Goal: Task Accomplishment & Management: Use online tool/utility

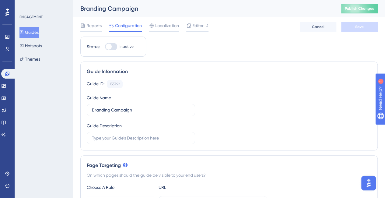
click at [335, 76] on div "Guide Information Guide ID: 153792 Copy Guide Name Branding Campaign Guide Desc…" at bounding box center [228, 106] width 297 height 89
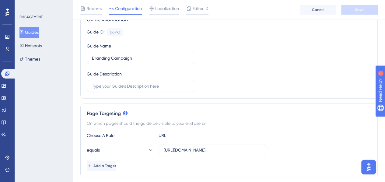
scroll to position [152, 0]
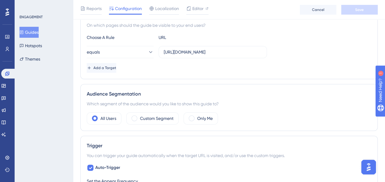
drag, startPoint x: 36, startPoint y: 33, endPoint x: 79, endPoint y: 56, distance: 48.8
click at [36, 33] on button "Guides" at bounding box center [28, 32] width 19 height 11
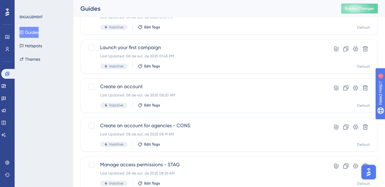
scroll to position [213, 0]
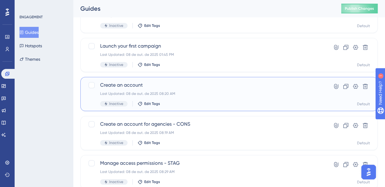
click at [195, 92] on div "Last Updated: 08 de out. de 2025 08:20 AM" at bounding box center [204, 93] width 209 height 5
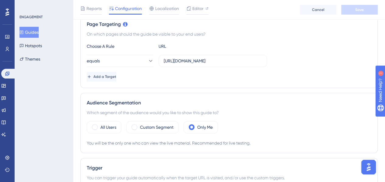
scroll to position [152, 0]
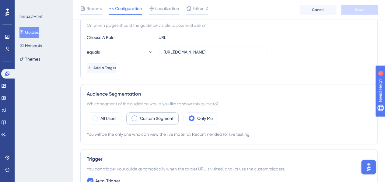
click at [157, 118] on label "Custom Segment" at bounding box center [156, 118] width 33 height 7
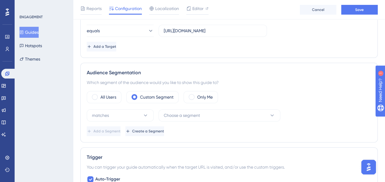
scroll to position [183, 0]
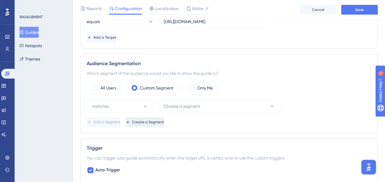
click at [164, 120] on span "Create a Segment" at bounding box center [148, 122] width 32 height 5
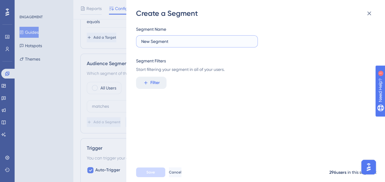
click at [169, 43] on input "New Segment" at bounding box center [196, 41] width 111 height 7
click at [159, 82] on span "Filter" at bounding box center [154, 82] width 9 height 7
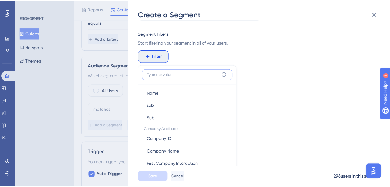
scroll to position [0, 0]
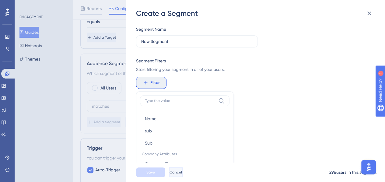
click at [183, 177] on button "Cancel" at bounding box center [176, 172] width 14 height 10
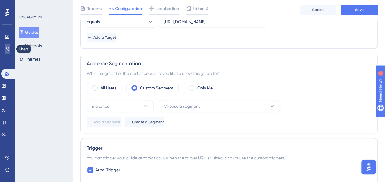
click at [7, 51] on link at bounding box center [7, 49] width 5 height 10
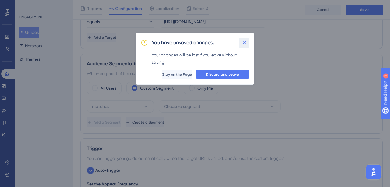
click at [243, 41] on icon at bounding box center [244, 42] width 3 height 3
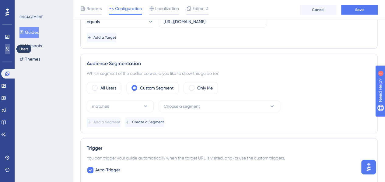
click at [7, 46] on link at bounding box center [7, 49] width 5 height 10
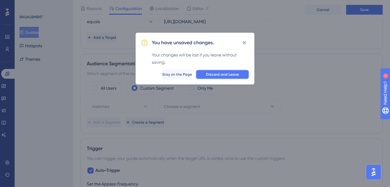
click at [212, 77] on button "Discard and Leave" at bounding box center [222, 74] width 54 height 10
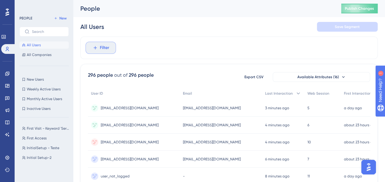
click at [105, 48] on span "Filter" at bounding box center [104, 47] width 9 height 7
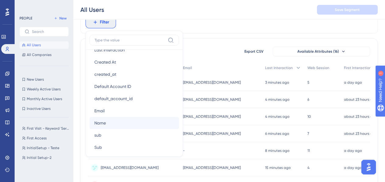
scroll to position [297, 0]
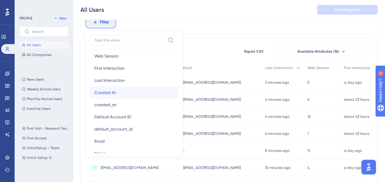
click at [144, 91] on button "Created At Created At" at bounding box center [135, 92] width 90 height 12
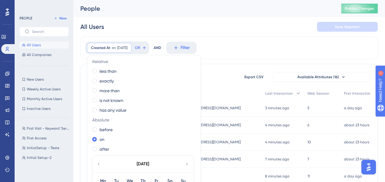
scroll to position [0, 0]
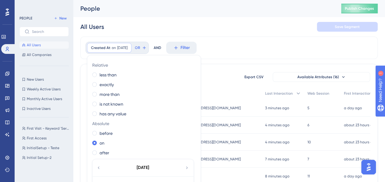
click at [233, 57] on div "Created At on [DATE] [DATE] Remove Relative less than exactly more than is not …" at bounding box center [228, 48] width 297 height 23
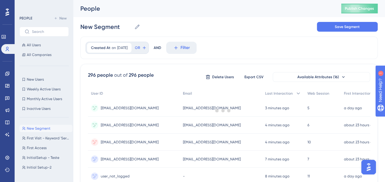
click at [182, 47] on div at bounding box center [223, 110] width 324 height 138
click at [185, 49] on div at bounding box center [223, 110] width 324 height 138
click at [179, 44] on div at bounding box center [223, 110] width 324 height 138
click at [184, 47] on div at bounding box center [223, 110] width 324 height 138
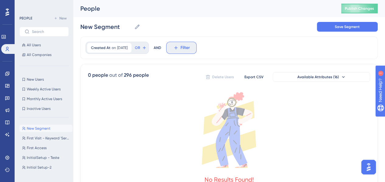
click at [176, 44] on button "Filter" at bounding box center [181, 48] width 30 height 12
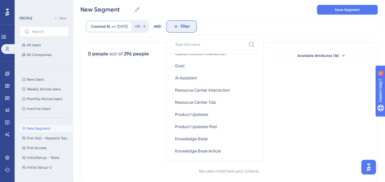
scroll to position [183, 0]
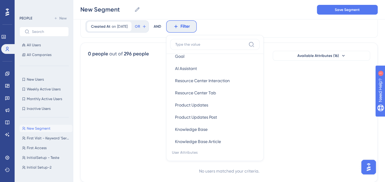
drag, startPoint x: 154, startPoint y: 35, endPoint x: 169, endPoint y: 30, distance: 14.9
click at [154, 35] on div "Created At on [DATE] [DATE] Remove OR AND Filter Browser Attributes Language La…" at bounding box center [228, 26] width 297 height 23
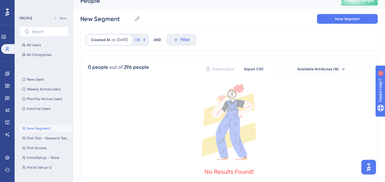
scroll to position [0, 0]
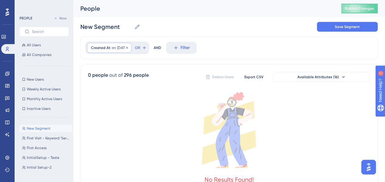
click at [88, 48] on div "Created At on [DATE] [DATE] Remove" at bounding box center [109, 48] width 44 height 10
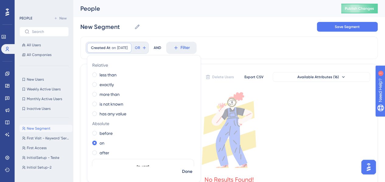
click at [175, 35] on div "New Segment New Segment Save Segment" at bounding box center [228, 26] width 297 height 19
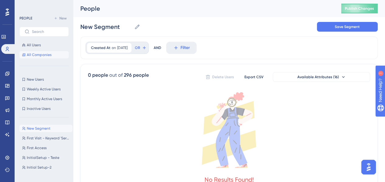
click at [38, 57] on button "All Companies" at bounding box center [43, 54] width 49 height 7
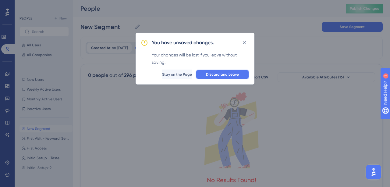
click at [222, 73] on span "Discard and Leave" at bounding box center [222, 74] width 33 height 5
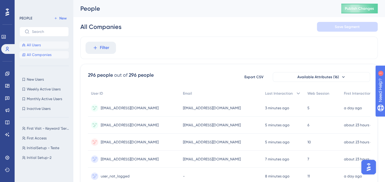
click at [34, 44] on span "All Users" at bounding box center [34, 45] width 14 height 5
click at [102, 48] on span "Filter" at bounding box center [104, 47] width 9 height 7
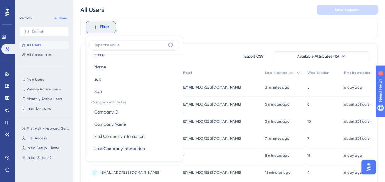
scroll to position [54, 0]
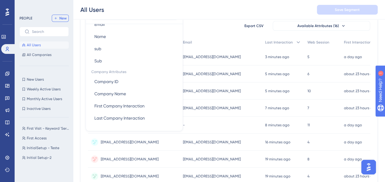
click at [62, 18] on span "New" at bounding box center [62, 18] width 7 height 5
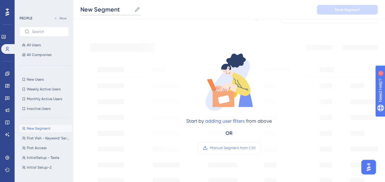
click at [117, 12] on input "New Segment" at bounding box center [105, 9] width 51 height 9
type input "Teste com o Joao"
drag, startPoint x: 340, startPoint y: 8, endPoint x: 231, endPoint y: 23, distance: 110.3
click at [340, 8] on span "Save Segment" at bounding box center [347, 9] width 25 height 5
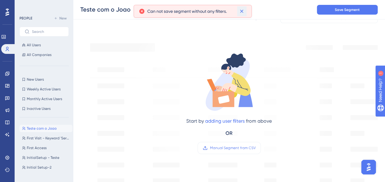
drag, startPoint x: 242, startPoint y: 11, endPoint x: 228, endPoint y: 15, distance: 13.9
click at [242, 11] on icon at bounding box center [241, 11] width 3 height 3
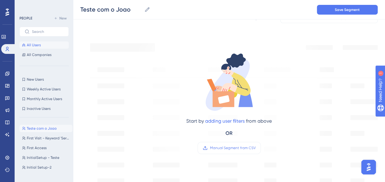
click at [40, 45] on span "All Users" at bounding box center [34, 45] width 14 height 5
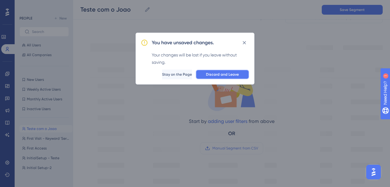
click at [222, 76] on span "Discard and Leave" at bounding box center [222, 74] width 33 height 5
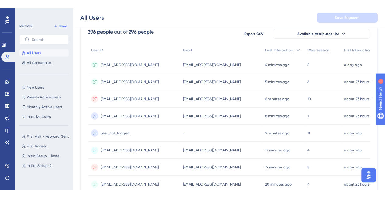
scroll to position [23, 0]
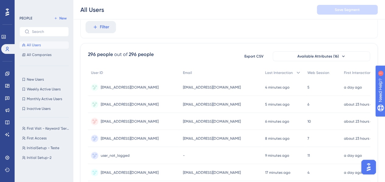
click at [7, 5] on div "Performance Users Engagement Widgets Feedback Product Updates Knowledge Base AI…" at bounding box center [7, 91] width 15 height 182
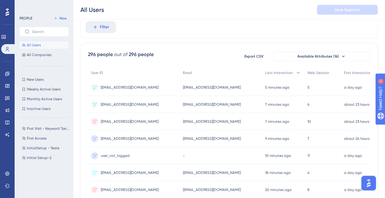
click at [5, 11] on icon at bounding box center [7, 12] width 4 height 8
click at [7, 174] on icon at bounding box center [7, 173] width 4 height 4
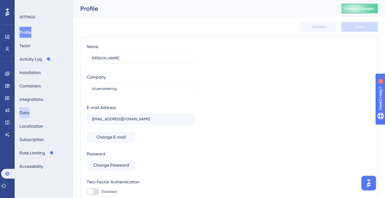
click at [26, 113] on button "Data" at bounding box center [24, 112] width 10 height 11
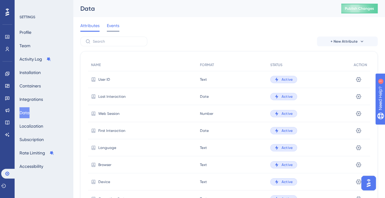
click at [115, 28] on span "Events" at bounding box center [113, 25] width 12 height 7
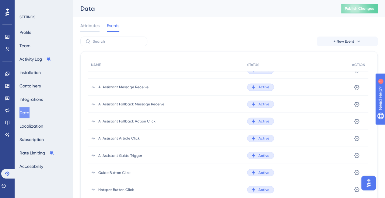
scroll to position [500, 0]
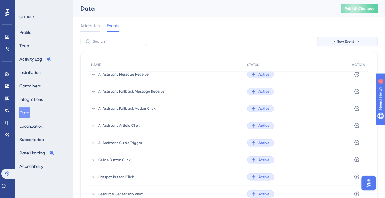
click at [333, 40] on button "+ New Event" at bounding box center [347, 42] width 61 height 10
click at [346, 56] on span "Custom Event" at bounding box center [339, 58] width 26 height 7
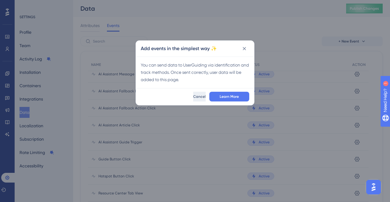
click at [195, 97] on span "Cancel" at bounding box center [199, 96] width 12 height 5
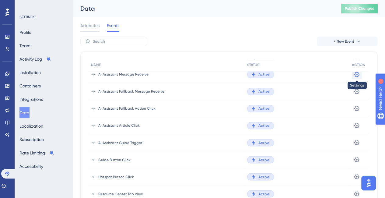
click at [357, 73] on icon at bounding box center [357, 74] width 6 height 6
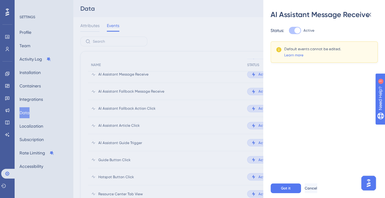
click at [216, 93] on div "AI Assistant Message Receive Status: Active Default events cannot be edited. Le…" at bounding box center [192, 99] width 385 height 198
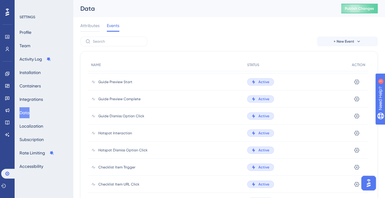
scroll to position [0, 0]
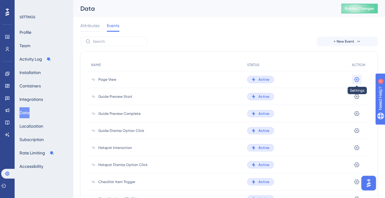
click at [357, 81] on icon at bounding box center [356, 79] width 5 height 5
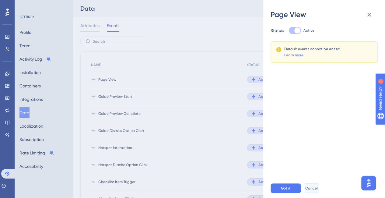
click at [319, 190] on button "Cancel" at bounding box center [312, 188] width 14 height 10
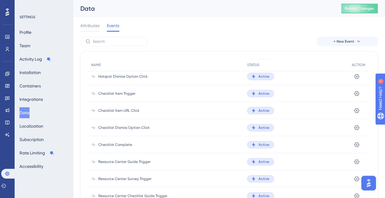
scroll to position [91, 0]
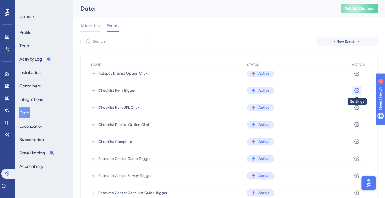
click at [356, 92] on icon at bounding box center [357, 90] width 6 height 6
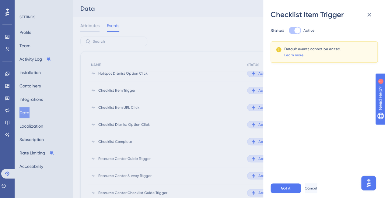
click at [333, 103] on div "Status: Active Default events cannot be edited. Learn more" at bounding box center [327, 98] width 112 height 159
click at [295, 55] on link "Learn more" at bounding box center [293, 55] width 19 height 5
drag, startPoint x: 369, startPoint y: 12, endPoint x: 340, endPoint y: 47, distance: 45.2
click at [368, 13] on icon at bounding box center [369, 14] width 7 height 7
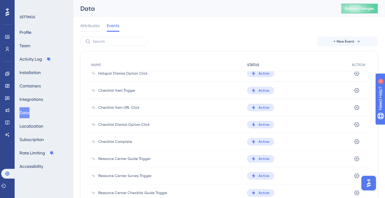
scroll to position [0, 0]
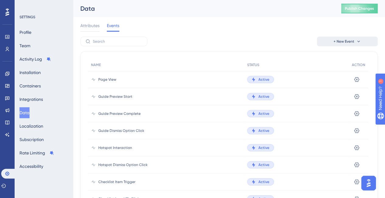
click at [350, 44] on button "+ New Event" at bounding box center [347, 42] width 61 height 10
click at [350, 60] on span "Custom Event" at bounding box center [339, 58] width 26 height 7
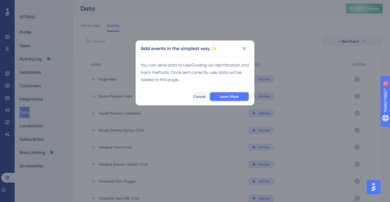
click at [238, 98] on span "Learn More" at bounding box center [229, 96] width 19 height 5
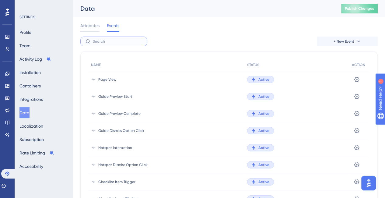
click at [101, 40] on input "text" at bounding box center [117, 41] width 49 height 4
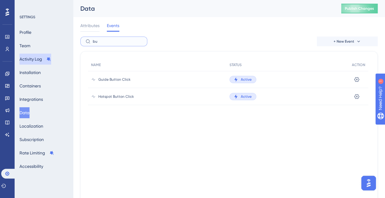
type input "bu"
click at [36, 59] on button "Activity Log" at bounding box center [35, 59] width 32 height 11
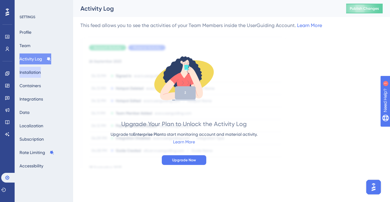
click at [29, 74] on button "Installation" at bounding box center [29, 72] width 21 height 11
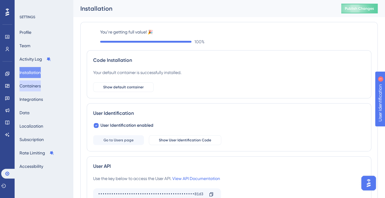
click at [30, 86] on button "Containers" at bounding box center [29, 85] width 21 height 11
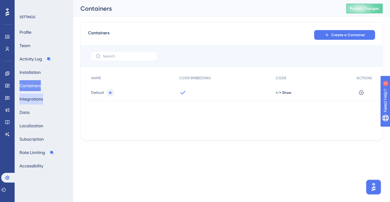
click at [33, 103] on button "Integrations" at bounding box center [30, 99] width 23 height 11
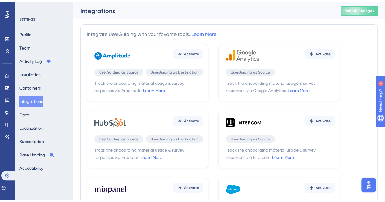
scroll to position [30, 0]
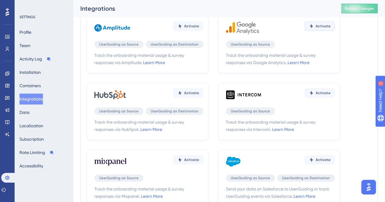
click at [320, 27] on span "Activate" at bounding box center [323, 26] width 15 height 5
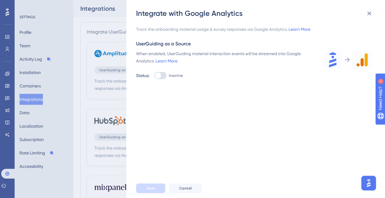
click at [163, 77] on div at bounding box center [160, 75] width 12 height 7
click at [154, 76] on input "Inactive" at bounding box center [154, 76] width 0 height 0
checkbox input "true"
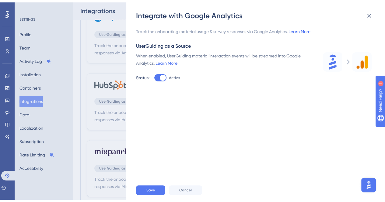
scroll to position [30, 0]
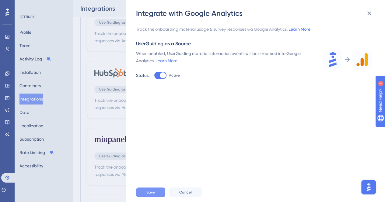
click at [160, 195] on button "Save" at bounding box center [150, 193] width 29 height 10
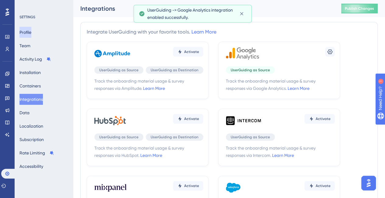
click at [27, 32] on button "Profile" at bounding box center [25, 32] width 12 height 11
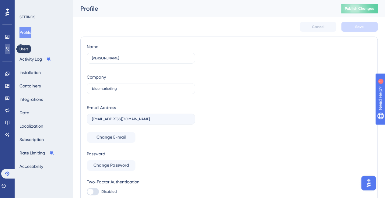
click at [8, 51] on icon at bounding box center [7, 49] width 5 height 5
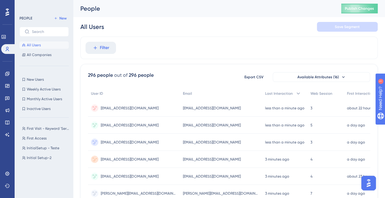
click at [129, 160] on span "giovannaakkari@bluems.com" at bounding box center [130, 159] width 58 height 5
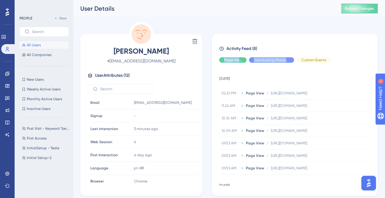
drag, startPoint x: 307, startPoint y: 59, endPoint x: 319, endPoint y: 48, distance: 17.0
click at [319, 48] on div "Activity Feed (8) Page View UserGuiding Material Custom Events 10 October 2025 …" at bounding box center [294, 115] width 151 height 141
click at [312, 62] on span "Hide" at bounding box center [314, 60] width 8 height 5
click at [312, 61] on span "Show" at bounding box center [313, 60] width 9 height 5
click at [264, 56] on div "Activity Feed (8) Page View UserGuiding Material Custom Events 10 October 2025 …" at bounding box center [294, 115] width 151 height 141
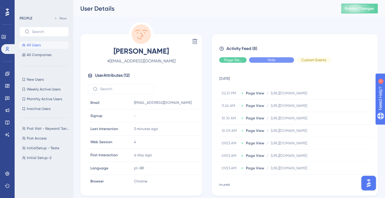
click at [263, 58] on div "Hide" at bounding box center [271, 59] width 45 height 5
drag, startPoint x: 233, startPoint y: 60, endPoint x: 272, endPoint y: 52, distance: 39.5
click at [233, 60] on span "Hide" at bounding box center [233, 60] width 8 height 5
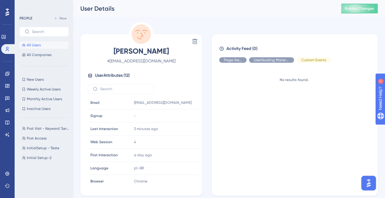
click at [293, 44] on div "Activity Feed (0) Page View UserGuiding Material Custom Events No results found." at bounding box center [295, 114] width 166 height 161
click at [7, 173] on icon at bounding box center [7, 173] width 4 height 4
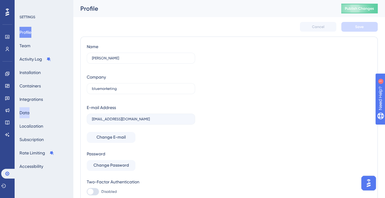
click at [30, 114] on button "Data" at bounding box center [24, 112] width 10 height 11
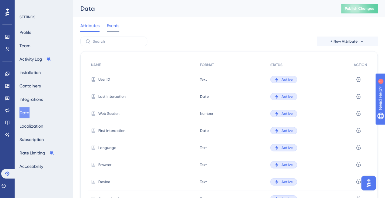
click at [117, 25] on span "Events" at bounding box center [113, 25] width 12 height 7
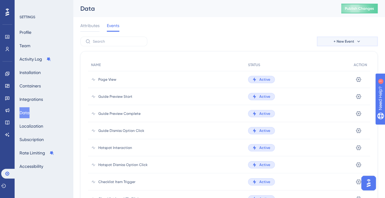
drag, startPoint x: 355, startPoint y: 41, endPoint x: 271, endPoint y: 37, distance: 84.5
click at [271, 37] on div "+ New Event" at bounding box center [228, 42] width 297 height 10
click at [351, 41] on span "+ New Event" at bounding box center [344, 41] width 21 height 5
click at [351, 62] on span "Custom Event" at bounding box center [339, 58] width 26 height 7
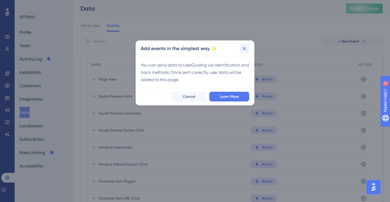
click at [241, 50] on icon at bounding box center [244, 49] width 6 height 6
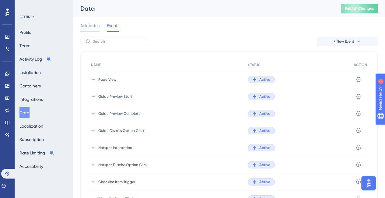
click at [5, 44] on div "Users" at bounding box center [7, 49] width 5 height 10
click at [7, 49] on icon at bounding box center [7, 49] width 5 height 5
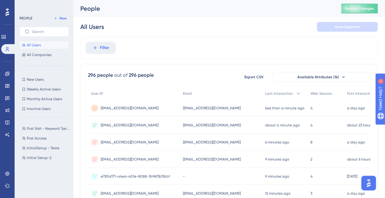
click at [129, 111] on div "giovannaakkari@bluems.com giovannaakkari@bluems.com" at bounding box center [130, 108] width 58 height 17
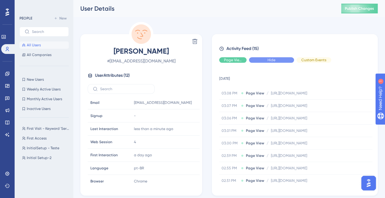
click at [283, 60] on div "Hide" at bounding box center [271, 59] width 45 height 5
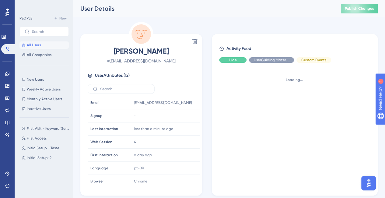
click at [234, 61] on span "Hide" at bounding box center [233, 60] width 8 height 5
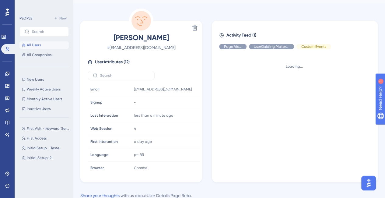
scroll to position [4, 0]
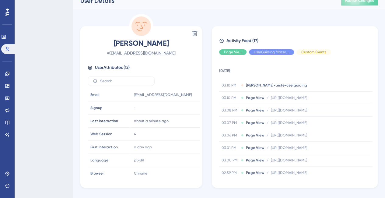
drag, startPoint x: 233, startPoint y: 54, endPoint x: 256, endPoint y: 51, distance: 23.3
click at [233, 54] on span "Page View" at bounding box center [233, 52] width 18 height 5
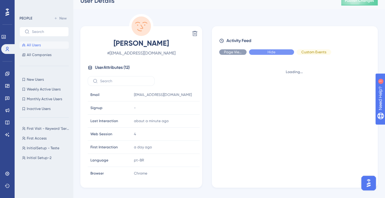
click at [267, 51] on div "Hide" at bounding box center [271, 51] width 45 height 5
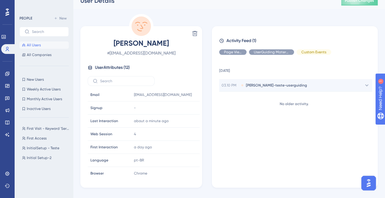
click at [283, 87] on div "03.10 PM giovanna-teste-userguiding" at bounding box center [295, 85] width 153 height 12
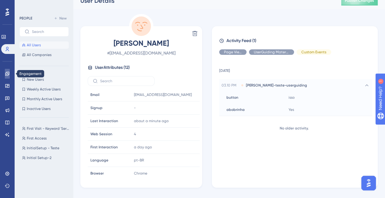
click at [8, 73] on icon at bounding box center [7, 74] width 4 height 4
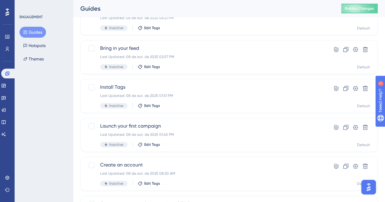
scroll to position [152, 0]
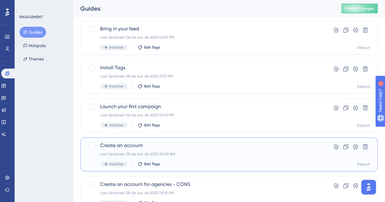
click at [214, 150] on div "Create an account Last Updated: 08 de out. de 2025 08:20 AM Inactive Edit Tags" at bounding box center [204, 154] width 209 height 25
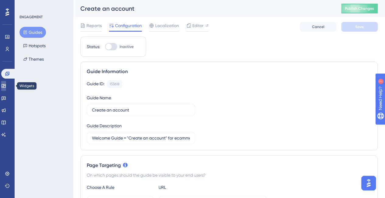
click at [5, 84] on icon at bounding box center [4, 86] width 4 height 4
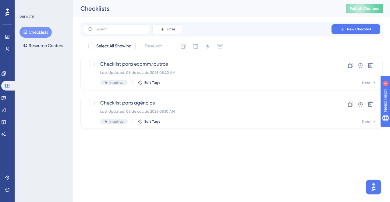
click at [45, 30] on button "Checklists" at bounding box center [35, 32] width 32 height 11
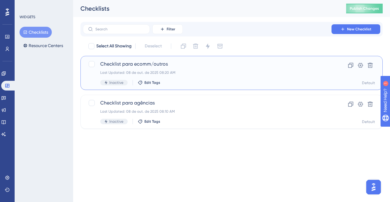
click at [209, 75] on div "Last Updated: 08 de out. de 2025 08:20 AM" at bounding box center [207, 72] width 214 height 5
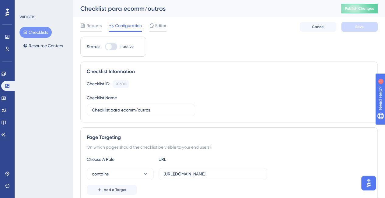
click at [21, 20] on div "WIDGETS Checklists Resource Centers" at bounding box center [43, 33] width 49 height 37
click at [33, 35] on button "Checklists" at bounding box center [35, 32] width 32 height 11
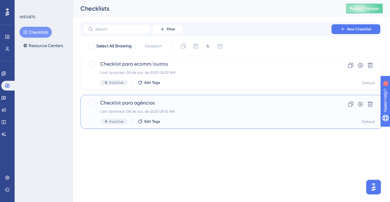
click at [190, 110] on div "Last Updated: 08 de out. de 2025 08:10 AM" at bounding box center [207, 111] width 214 height 5
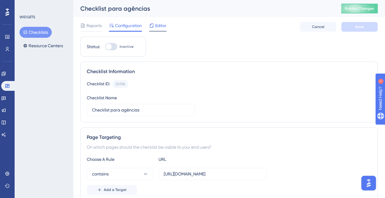
click at [156, 22] on span "Editor" at bounding box center [160, 25] width 11 height 7
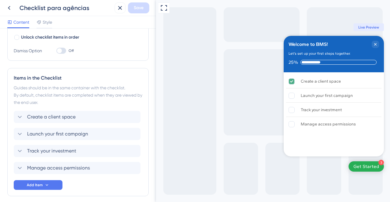
scroll to position [122, 0]
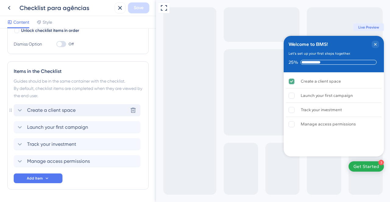
click at [86, 109] on div "Create a client space Delete" at bounding box center [77, 110] width 127 height 12
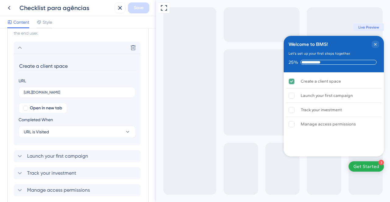
scroll to position [197, 0]
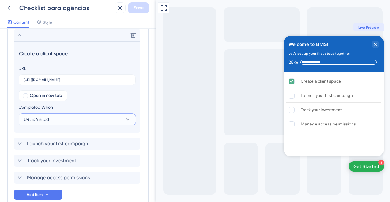
click at [53, 118] on button "URL is Visited" at bounding box center [77, 120] width 117 height 12
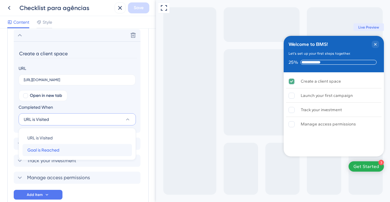
click at [60, 150] on div "Goal is Reached Goal is Reached" at bounding box center [77, 150] width 100 height 12
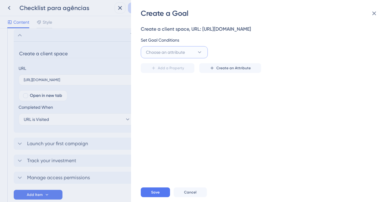
click at [178, 51] on span "Choose an attribute" at bounding box center [165, 52] width 39 height 7
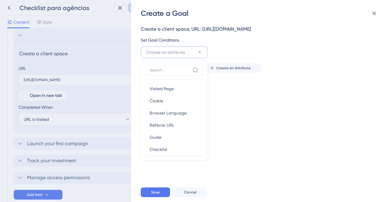
scroll to position [0, 0]
click at [185, 48] on button "Choose an attribute" at bounding box center [174, 52] width 67 height 12
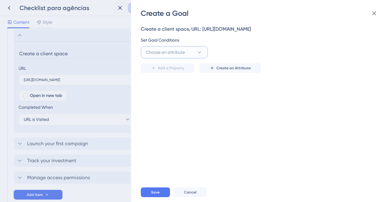
click at [188, 51] on button "Choose an attribute" at bounding box center [174, 52] width 67 height 12
type input "eve"
click at [192, 115] on div "Create a client space, URL: https://console.staging.bluems.com/acc/organization…" at bounding box center [263, 100] width 245 height 165
click at [211, 66] on icon at bounding box center [211, 68] width 5 height 5
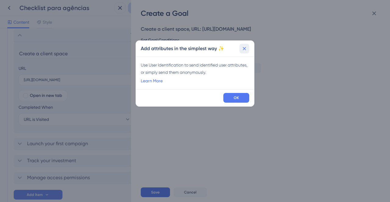
click at [248, 47] on button at bounding box center [244, 49] width 10 height 10
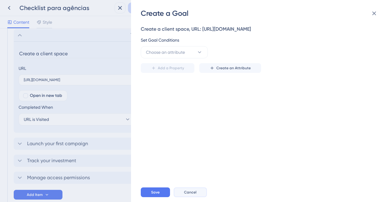
click at [199, 191] on button "Cancel" at bounding box center [190, 193] width 33 height 10
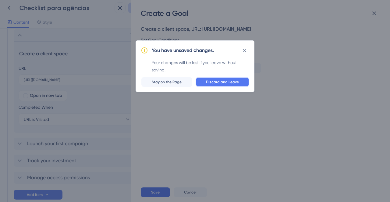
click at [210, 80] on span "Discard and Leave" at bounding box center [222, 82] width 33 height 5
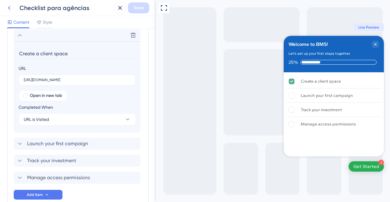
click at [11, 9] on icon at bounding box center [8, 7] width 7 height 7
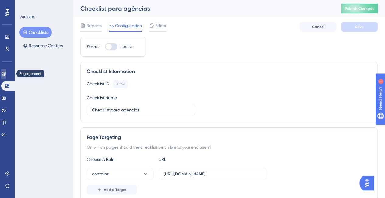
click at [6, 72] on icon at bounding box center [3, 73] width 5 height 5
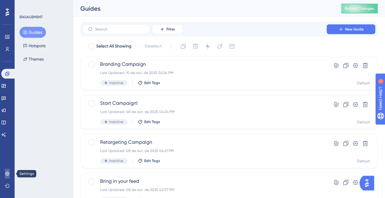
click at [10, 175] on link at bounding box center [7, 174] width 5 height 10
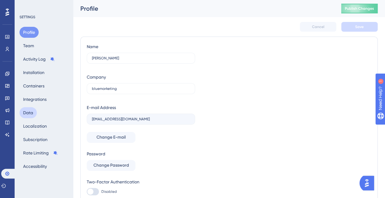
click at [33, 109] on button "Data" at bounding box center [27, 112] width 17 height 11
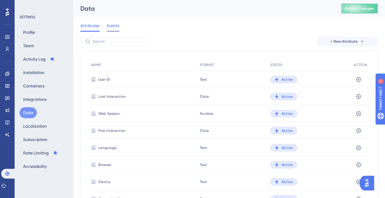
click at [117, 23] on span "Events" at bounding box center [113, 25] width 12 height 7
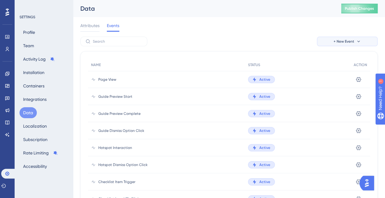
click at [339, 44] on button "+ New Event" at bounding box center [347, 42] width 61 height 10
click at [333, 59] on span "Custom Event" at bounding box center [339, 58] width 26 height 7
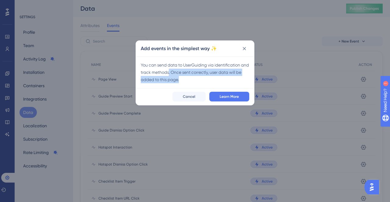
drag, startPoint x: 178, startPoint y: 72, endPoint x: 241, endPoint y: 61, distance: 64.1
click at [235, 82] on div "You can send data to UserGuiding via identification and track methods. Once sen…" at bounding box center [195, 73] width 108 height 22
click at [246, 47] on icon at bounding box center [244, 49] width 6 height 6
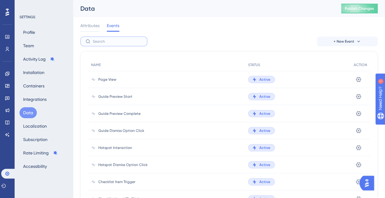
click at [123, 40] on input "text" at bounding box center [117, 41] width 49 height 4
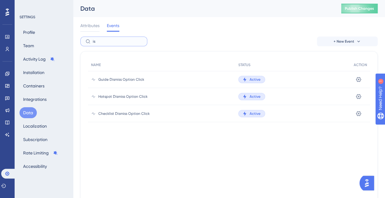
type input "i"
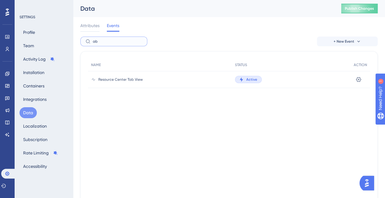
type input "a"
type input "gio"
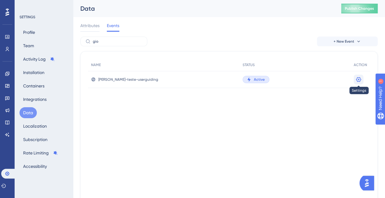
click at [358, 78] on icon at bounding box center [359, 79] width 6 height 6
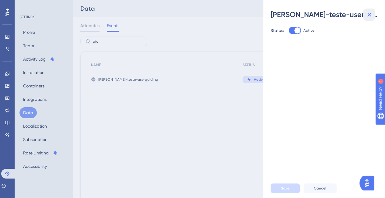
click at [368, 9] on button at bounding box center [369, 15] width 12 height 12
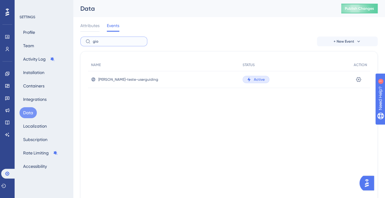
click at [97, 40] on input "gio" at bounding box center [117, 41] width 49 height 4
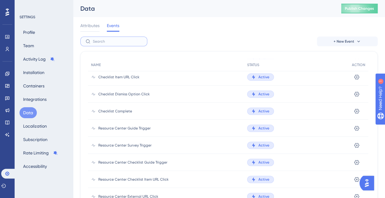
scroll to position [152, 0]
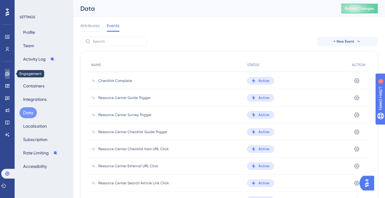
click at [7, 72] on icon at bounding box center [7, 73] width 5 height 5
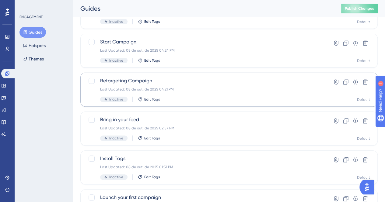
scroll to position [91, 0]
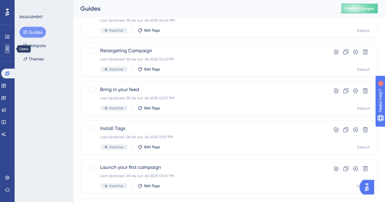
click at [6, 50] on icon at bounding box center [7, 49] width 5 height 5
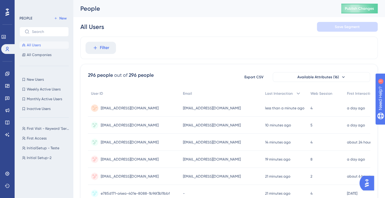
click at [129, 107] on span "giovannaakkari@bluems.com" at bounding box center [130, 108] width 58 height 5
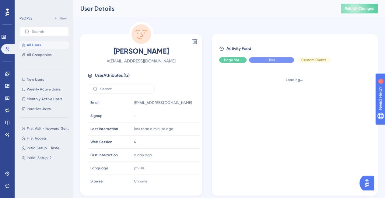
click at [272, 60] on span "Hide" at bounding box center [272, 60] width 8 height 5
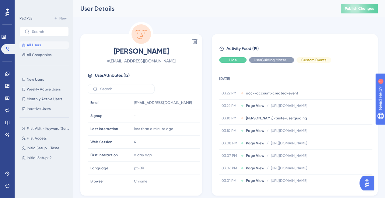
click at [244, 59] on div "Hide" at bounding box center [232, 59] width 27 height 5
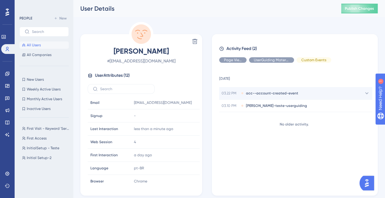
click at [302, 95] on div "03.22 PM acc--account-created-event" at bounding box center [295, 93] width 153 height 12
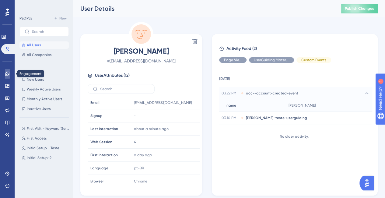
click at [7, 74] on icon at bounding box center [7, 74] width 4 height 4
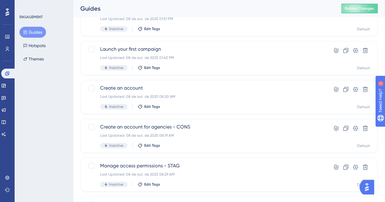
scroll to position [244, 0]
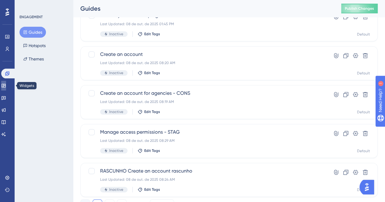
click at [5, 86] on icon at bounding box center [4, 86] width 4 height 4
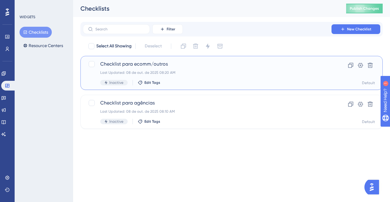
click at [201, 74] on div "Last Updated: 08 de out. de 2025 08:20 AM" at bounding box center [207, 72] width 214 height 5
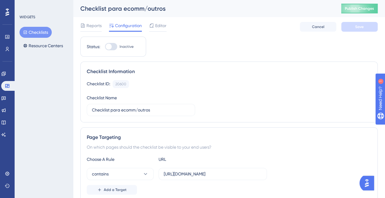
click at [31, 34] on button "Checklists" at bounding box center [35, 32] width 32 height 11
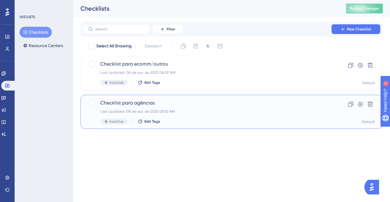
click at [187, 104] on span "Checklist para agências" at bounding box center [207, 103] width 214 height 7
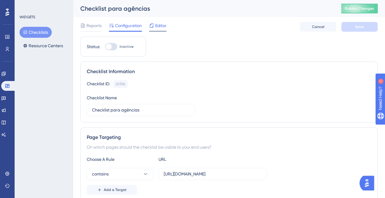
click at [160, 24] on span "Editor" at bounding box center [160, 25] width 11 height 7
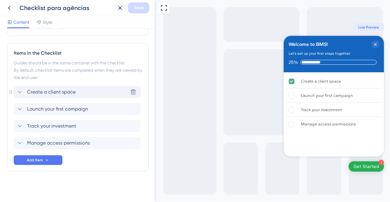
click at [63, 95] on span "Create a client space" at bounding box center [51, 92] width 48 height 7
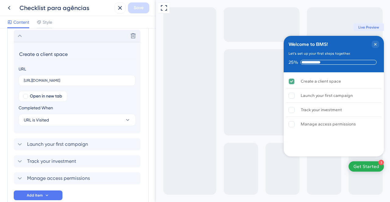
scroll to position [197, 0]
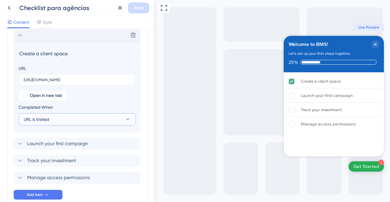
click at [69, 117] on button "URL is Visited" at bounding box center [77, 120] width 117 height 12
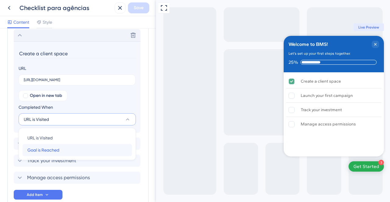
click at [81, 147] on div "Goal is Reached Goal is Reached" at bounding box center [77, 150] width 100 height 12
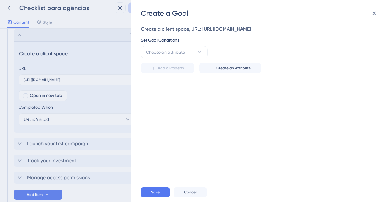
drag, startPoint x: 144, startPoint y: 27, endPoint x: 337, endPoint y: 29, distance: 192.8
click at [337, 29] on div "Create a client space, URL: https://console.staging.bluems.com/acc/organization" at bounding box center [259, 29] width 236 height 7
drag, startPoint x: 337, startPoint y: 29, endPoint x: 204, endPoint y: 34, distance: 133.2
click at [204, 34] on div "Create a client space, URL: https://console.staging.bluems.com/acc/organization…" at bounding box center [259, 42] width 236 height 33
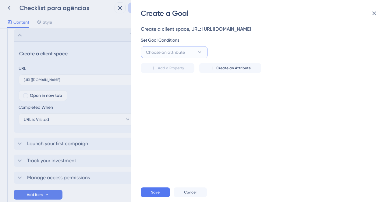
click at [180, 52] on span "Choose an attribute" at bounding box center [165, 52] width 39 height 7
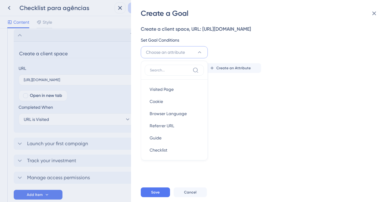
scroll to position [6, 0]
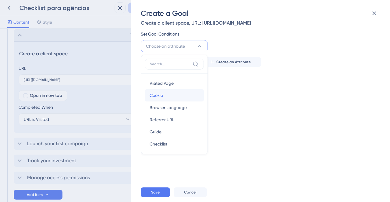
click at [188, 91] on div "Cookie Cookie" at bounding box center [174, 96] width 49 height 12
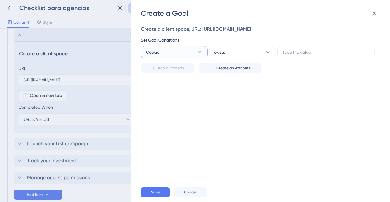
click at [189, 55] on button "Cookie" at bounding box center [174, 52] width 67 height 12
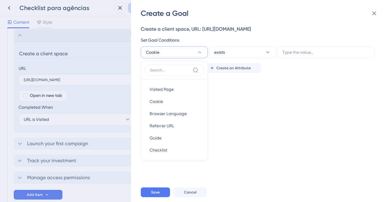
scroll to position [10, 0]
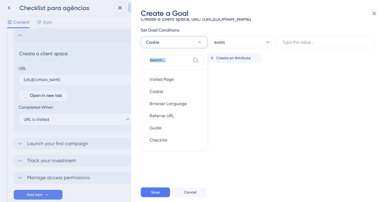
drag, startPoint x: 243, startPoint y: 35, endPoint x: 247, endPoint y: 38, distance: 4.7
click at [243, 35] on div "Set Goal Conditions Cookie Visited Page Visited Page Cookie Cookie Browser Lang…" at bounding box center [259, 37] width 236 height 22
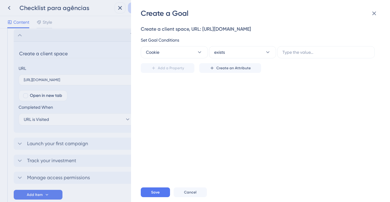
scroll to position [0, 0]
click at [248, 39] on div "Set Goal Conditions" at bounding box center [259, 40] width 236 height 7
click at [197, 53] on icon at bounding box center [199, 52] width 6 height 6
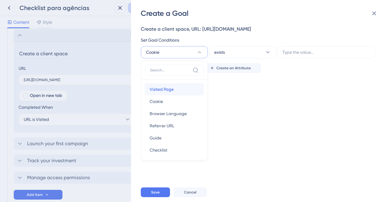
click at [180, 87] on div "Visited Page Visited Page" at bounding box center [174, 89] width 49 height 12
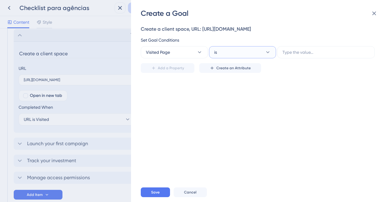
click at [233, 50] on button "is" at bounding box center [242, 52] width 67 height 12
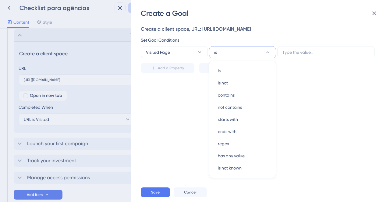
click at [233, 50] on button "is" at bounding box center [242, 52] width 67 height 12
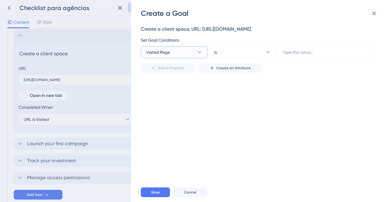
click at [163, 52] on span "Visited Page" at bounding box center [158, 52] width 24 height 7
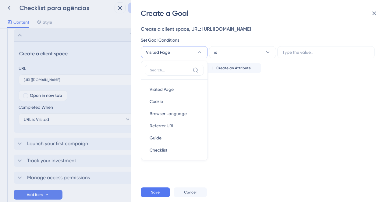
scroll to position [6, 0]
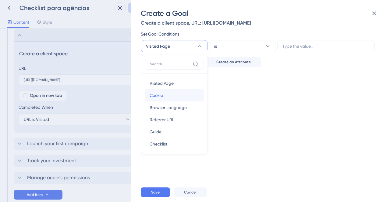
click at [164, 97] on div "Cookie Cookie" at bounding box center [174, 96] width 49 height 12
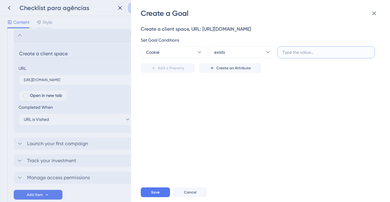
click at [305, 53] on input "text" at bounding box center [325, 52] width 87 height 7
click at [266, 54] on icon at bounding box center [268, 52] width 6 height 6
click at [191, 55] on button "Cookie" at bounding box center [174, 52] width 67 height 12
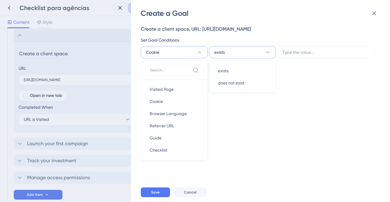
scroll to position [6, 0]
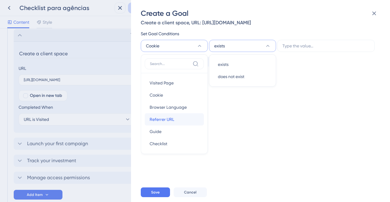
click at [164, 121] on span "Referrer URL" at bounding box center [162, 119] width 25 height 7
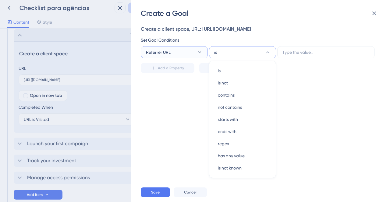
click at [200, 51] on icon at bounding box center [199, 52] width 6 height 6
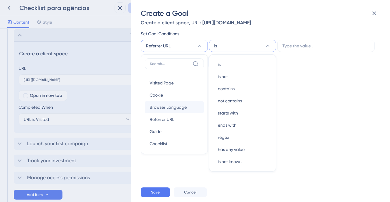
scroll to position [30, 0]
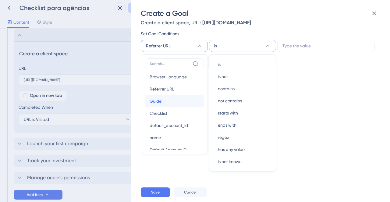
click at [177, 103] on div "Guide Guide" at bounding box center [174, 101] width 49 height 12
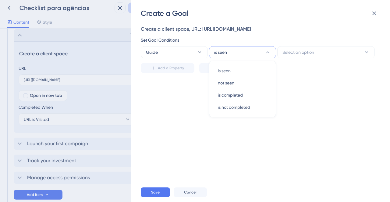
click at [208, 47] on div "Guide is seen is seen is seen not seen not seen is completed is completed is no…" at bounding box center [259, 52] width 236 height 12
click at [200, 51] on icon at bounding box center [199, 52] width 6 height 6
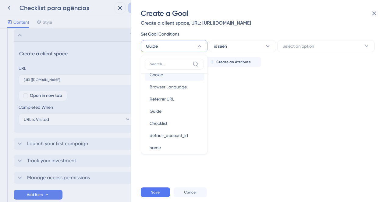
scroll to position [30, 0]
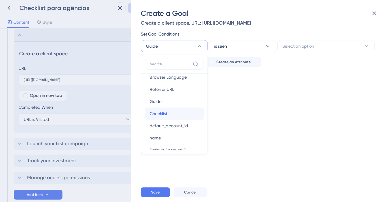
click at [160, 113] on span "Checklist" at bounding box center [159, 113] width 18 height 7
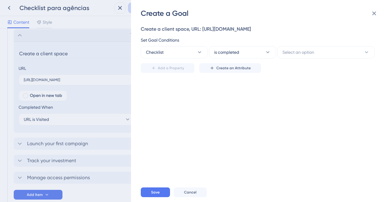
scroll to position [0, 0]
click at [196, 56] on button "Checklist" at bounding box center [174, 52] width 67 height 12
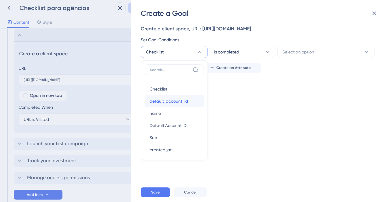
click at [183, 103] on span "default_account_id" at bounding box center [169, 101] width 38 height 7
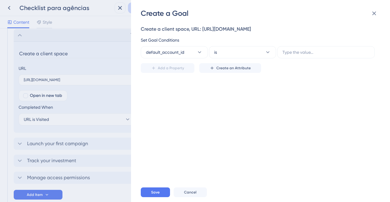
scroll to position [0, 0]
click at [230, 51] on button "is" at bounding box center [242, 52] width 67 height 12
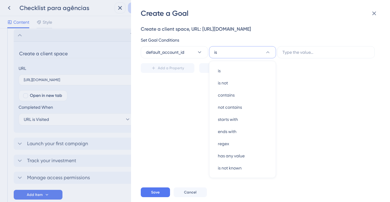
click at [230, 51] on button "is" at bounding box center [242, 52] width 67 height 12
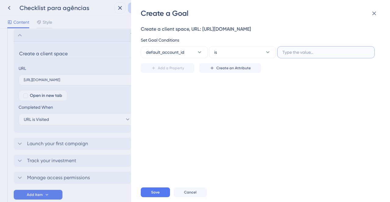
click at [283, 50] on input "text" at bounding box center [325, 52] width 87 height 7
click at [197, 49] on button "default_account_id" at bounding box center [174, 52] width 67 height 12
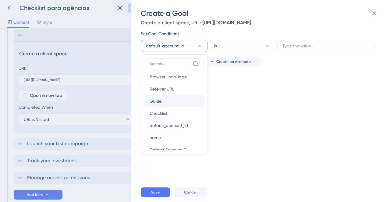
scroll to position [61, 0]
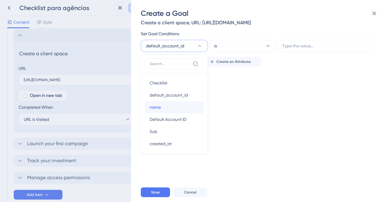
click at [179, 106] on div "name name" at bounding box center [174, 107] width 49 height 12
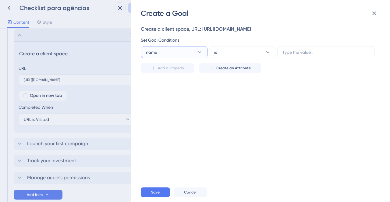
click at [197, 53] on icon at bounding box center [199, 52] width 6 height 6
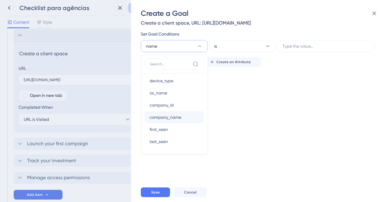
scroll to position [368, 0]
click at [218, 154] on div "Create a client space, URL: https://console.staging.bluems.com/acc/organization…" at bounding box center [263, 100] width 245 height 165
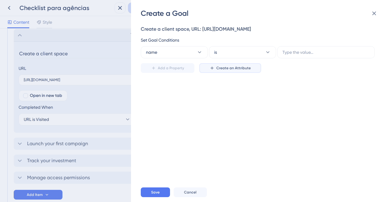
click at [208, 72] on button "Create an Attribute" at bounding box center [230, 68] width 62 height 10
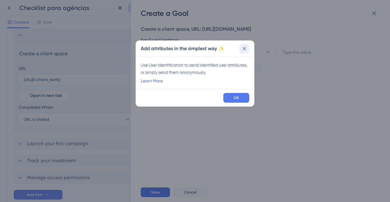
click at [244, 48] on icon at bounding box center [244, 49] width 6 height 6
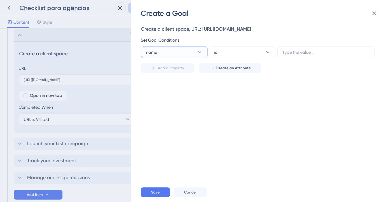
click at [168, 51] on button "name" at bounding box center [174, 52] width 67 height 12
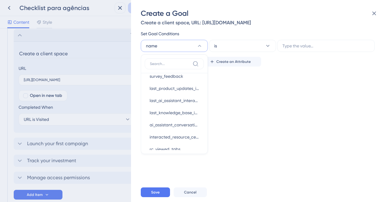
scroll to position [368, 0]
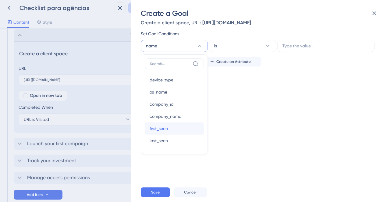
click at [172, 125] on div "first_seen first_seen" at bounding box center [174, 129] width 49 height 12
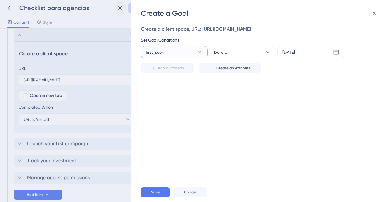
click at [189, 51] on button "first_seen" at bounding box center [174, 52] width 67 height 12
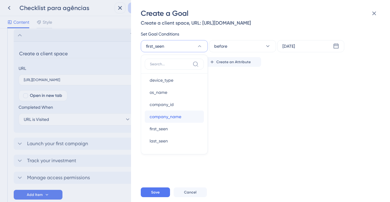
click at [178, 116] on span "company_name" at bounding box center [166, 116] width 32 height 7
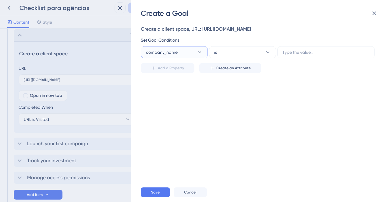
click at [189, 56] on button "company_name" at bounding box center [174, 52] width 67 height 12
click at [192, 194] on span "Cancel" at bounding box center [190, 192] width 12 height 5
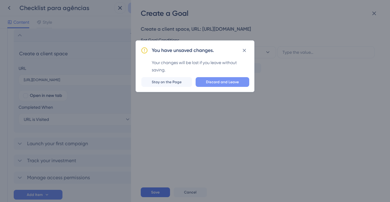
click at [211, 80] on span "Discard and Leave" at bounding box center [222, 82] width 33 height 5
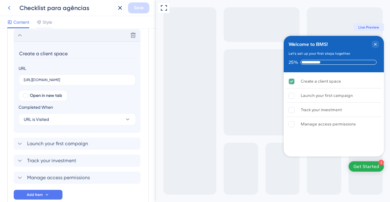
click at [10, 9] on icon at bounding box center [8, 7] width 7 height 7
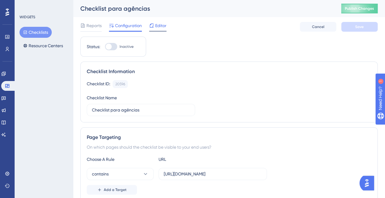
click at [160, 28] on span "Editor" at bounding box center [160, 25] width 11 height 7
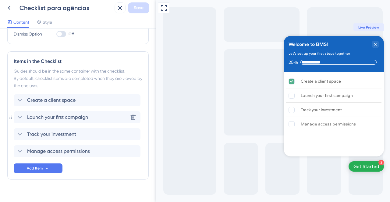
scroll to position [140, 0]
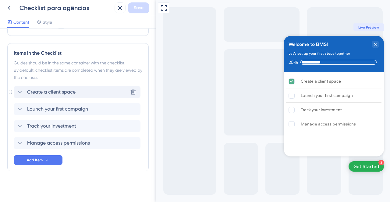
click at [91, 89] on div "Create a client space Delete" at bounding box center [77, 92] width 127 height 12
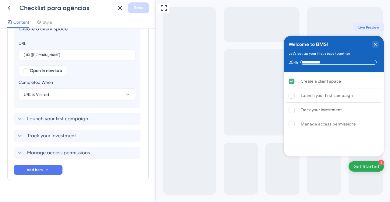
scroll to position [227, 0]
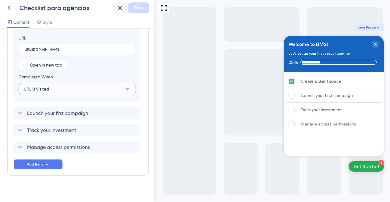
click at [24, 86] on span "URL is Visited" at bounding box center [36, 89] width 25 height 7
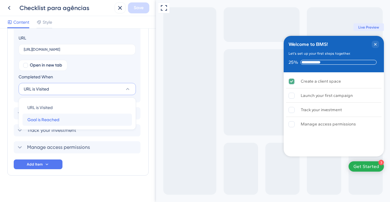
click at [59, 123] on div "Goal is Reached Goal is Reached" at bounding box center [77, 120] width 100 height 12
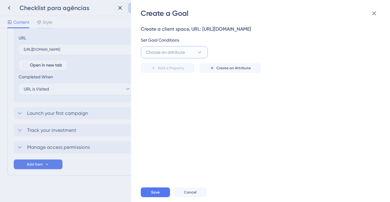
click at [200, 48] on button "Choose an attribute" at bounding box center [174, 52] width 67 height 12
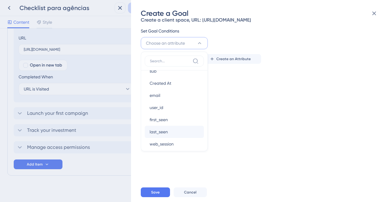
scroll to position [152, 0]
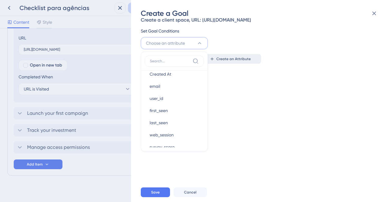
click at [227, 57] on span "Create an Attribute" at bounding box center [233, 59] width 34 height 5
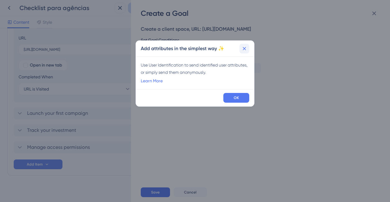
click at [245, 49] on icon at bounding box center [244, 48] width 3 height 3
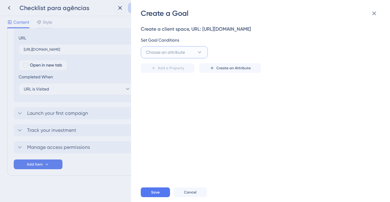
click at [178, 51] on span "Choose an attribute" at bounding box center [165, 52] width 39 height 7
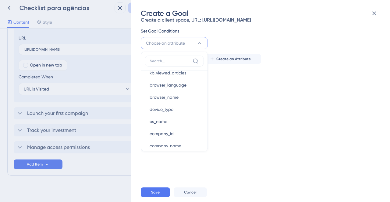
scroll to position [368, 0]
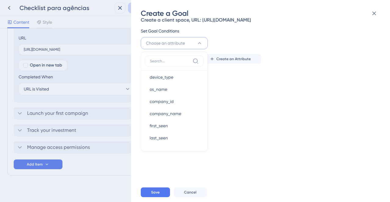
click at [214, 140] on div "Create a client space, URL: https://console.staging.bluems.com/acc/organization…" at bounding box center [263, 100] width 245 height 165
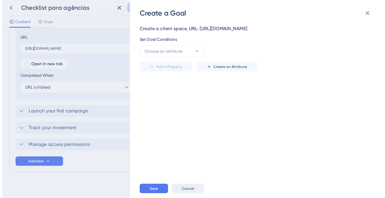
scroll to position [0, 0]
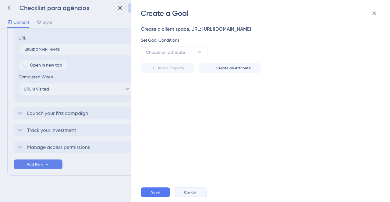
click at [199, 194] on button "Cancel" at bounding box center [190, 193] width 33 height 10
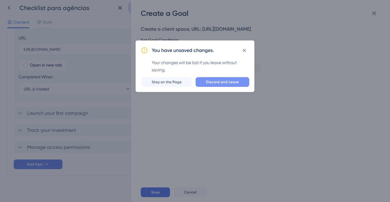
click at [225, 85] on button "Discard and Leave" at bounding box center [222, 82] width 54 height 10
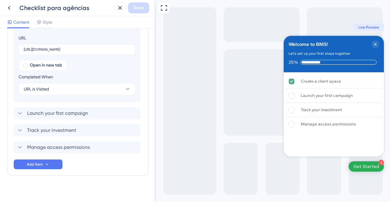
click at [9, 8] on icon at bounding box center [8, 7] width 7 height 7
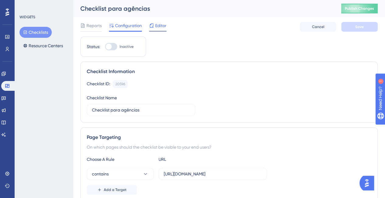
click at [158, 26] on span "Editor" at bounding box center [160, 25] width 11 height 7
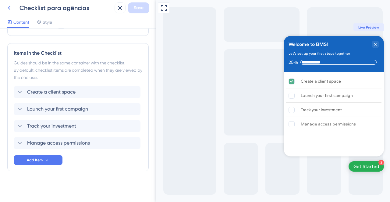
click at [11, 5] on icon at bounding box center [8, 7] width 7 height 7
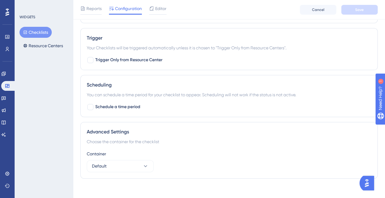
scroll to position [341, 0]
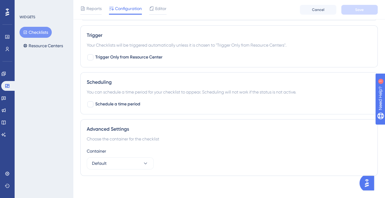
click at [62, 122] on div "WIDGETS Checklists Resource Centers" at bounding box center [44, 99] width 58 height 198
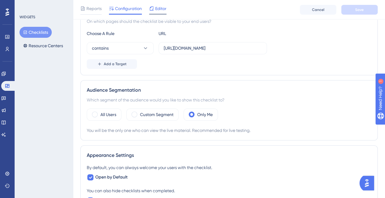
click at [161, 11] on span "Editor" at bounding box center [160, 8] width 11 height 7
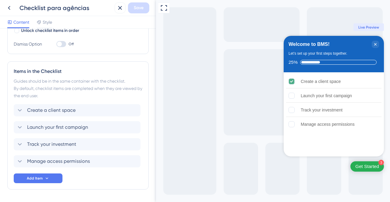
scroll to position [140, 0]
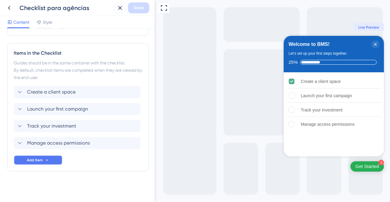
click at [51, 160] on button "Add Item" at bounding box center [38, 161] width 49 height 10
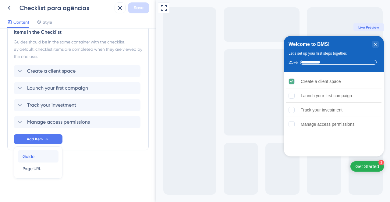
click at [54, 157] on button "Guide Guide" at bounding box center [38, 157] width 41 height 12
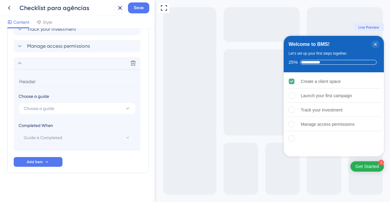
scroll to position [239, 0]
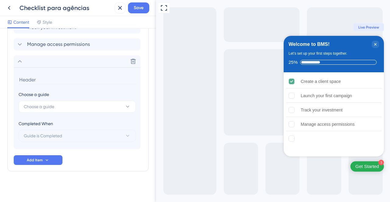
click at [44, 80] on input at bounding box center [78, 79] width 118 height 9
type input "Create"
click at [135, 61] on icon at bounding box center [133, 61] width 6 height 6
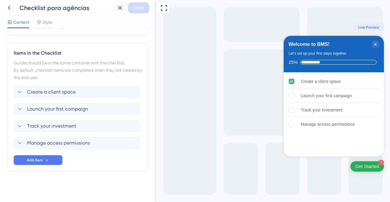
click at [37, 166] on div "Items in the Checklist Guides should be in the same container with the checklis…" at bounding box center [77, 107] width 141 height 128
click at [37, 162] on span "Add Item" at bounding box center [35, 160] width 16 height 5
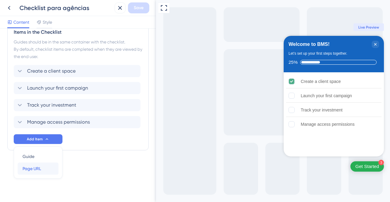
click at [38, 165] on span "Page URL" at bounding box center [32, 168] width 19 height 7
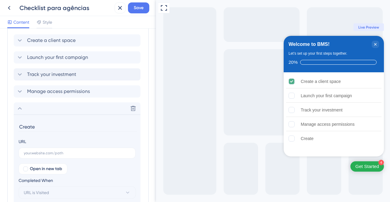
scroll to position [188, 0]
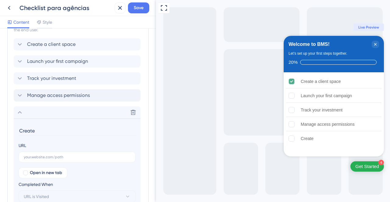
type input "Create"
click at [19, 93] on icon at bounding box center [19, 95] width 7 height 7
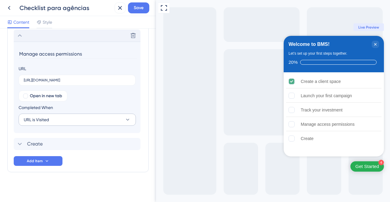
scroll to position [248, 0]
drag, startPoint x: 87, startPoint y: 80, endPoint x: 67, endPoint y: 78, distance: 20.5
click at [67, 78] on input "https://console.staging.bluems.com/iam/users" at bounding box center [77, 80] width 107 height 4
click at [76, 80] on input "https://console.staging.bluems.com/iam/users" at bounding box center [77, 80] width 107 height 4
drag, startPoint x: 86, startPoint y: 80, endPoint x: 43, endPoint y: 109, distance: 51.3
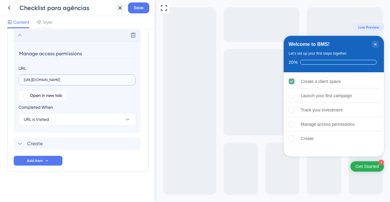
click at [10, 80] on div "Items in the Checklist Guides should be in the same container with the checklis…" at bounding box center [77, 53] width 141 height 237
click at [65, 160] on div "Create a client space Launch your first campaign Track your investment Delete M…" at bounding box center [78, 71] width 128 height 188
click at [20, 34] on icon at bounding box center [20, 34] width 4 height 2
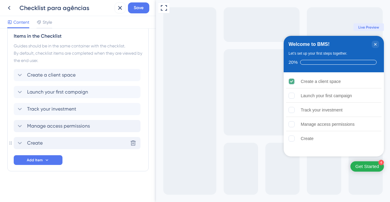
click at [43, 146] on div "Create Delete" at bounding box center [77, 143] width 127 height 12
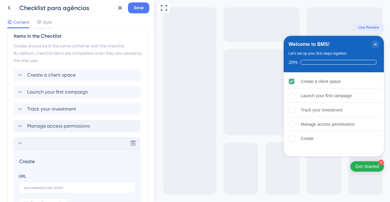
scroll to position [249, 0]
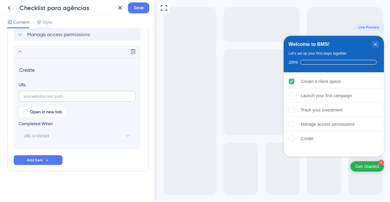
click at [57, 92] on label at bounding box center [77, 96] width 117 height 11
click at [57, 94] on input "text" at bounding box center [77, 96] width 107 height 4
paste input "[URL][DOMAIN_NAME]"
type input "[URL][DOMAIN_NAME]"
click at [46, 69] on input "Create" at bounding box center [78, 69] width 118 height 9
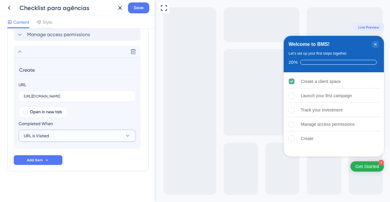
click at [62, 132] on button "URL is Visited" at bounding box center [77, 136] width 117 height 12
click at [83, 136] on button "URL is Visited" at bounding box center [77, 136] width 117 height 12
click at [98, 72] on input "Create" at bounding box center [78, 69] width 118 height 9
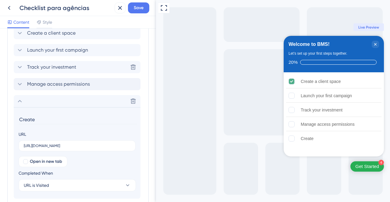
scroll to position [188, 0]
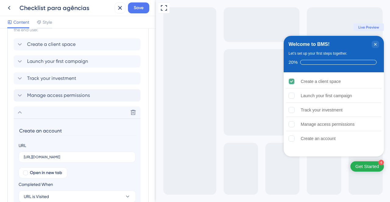
type input "Create an account"
click at [9, 115] on div "Items in the Checklist Guides should be in the same container with the checklis…" at bounding box center [77, 113] width 141 height 237
click at [17, 114] on icon at bounding box center [19, 112] width 7 height 7
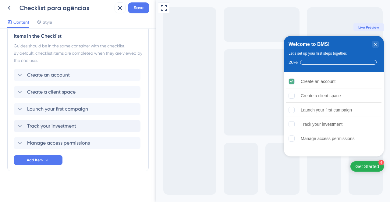
click at [95, 192] on div "Checklist Header Title Welcome to BMS! Subtitle Let’s set up your first steps t…" at bounding box center [77, 37] width 141 height 317
click at [50, 160] on button "Add Item" at bounding box center [38, 161] width 49 height 10
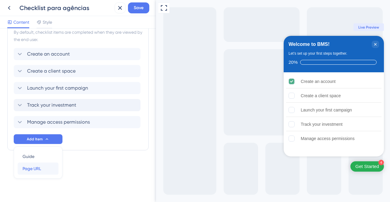
click at [32, 168] on span "Page URL" at bounding box center [32, 168] width 19 height 7
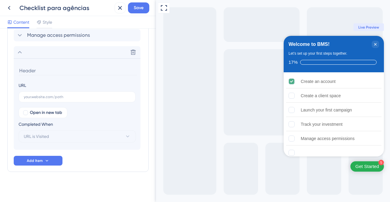
scroll to position [266, 0]
drag, startPoint x: 43, startPoint y: 71, endPoint x: 100, endPoint y: 71, distance: 56.3
click at [100, 71] on input "Create an organization" at bounding box center [78, 69] width 118 height 9
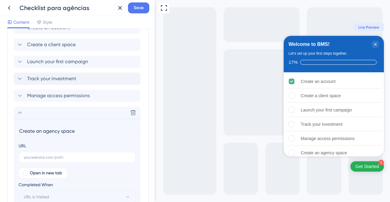
scroll to position [205, 0]
type input "Create an agency space"
click at [71, 155] on input "text" at bounding box center [77, 157] width 107 height 4
paste input "[URL][DOMAIN_NAME]"
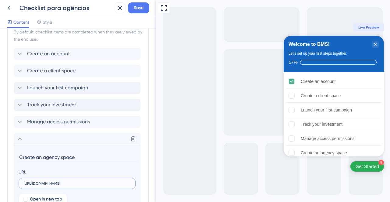
scroll to position [174, 0]
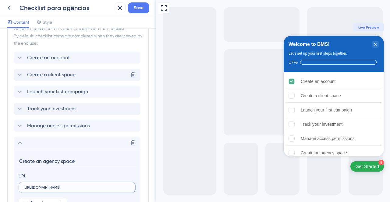
type input "[URL][DOMAIN_NAME]"
click at [72, 72] on span "Create a client space" at bounding box center [51, 74] width 48 height 7
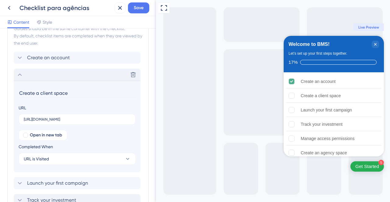
scroll to position [214, 0]
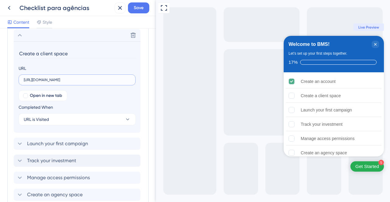
click at [92, 80] on input "https://console.staging.bluems.com/acc/organization" at bounding box center [77, 80] width 107 height 4
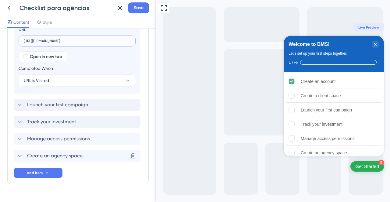
scroll to position [266, 0]
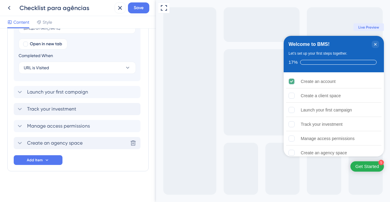
click at [81, 146] on span "Create an agency space" at bounding box center [54, 143] width 55 height 7
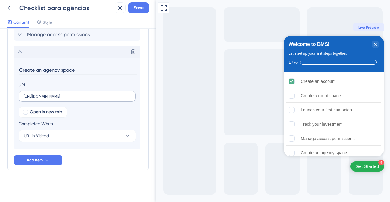
click at [93, 100] on label "[URL][DOMAIN_NAME]" at bounding box center [77, 96] width 117 height 11
click at [93, 99] on input "[URL][DOMAIN_NAME]" at bounding box center [77, 96] width 107 height 4
click at [93, 100] on label "[URL][DOMAIN_NAME]" at bounding box center [77, 96] width 117 height 11
click at [93, 99] on input "[URL][DOMAIN_NAME]" at bounding box center [77, 96] width 107 height 4
click at [93, 100] on label "[URL][DOMAIN_NAME]" at bounding box center [77, 96] width 117 height 11
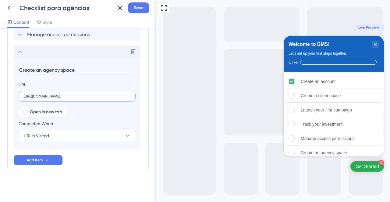
click at [93, 99] on input "[URL][DOMAIN_NAME]" at bounding box center [77, 96] width 107 height 4
click at [93, 97] on input "[URL][DOMAIN_NAME]" at bounding box center [77, 96] width 107 height 4
click at [88, 139] on button "URL is Visited" at bounding box center [77, 136] width 117 height 12
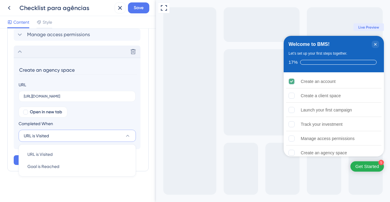
click at [106, 137] on button "URL is Visited" at bounding box center [77, 136] width 117 height 12
click at [103, 167] on div "Goal is Reached Goal is Reached" at bounding box center [77, 167] width 100 height 12
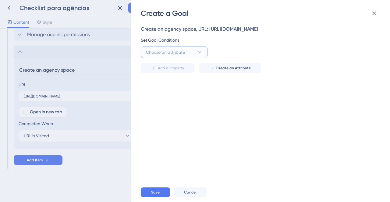
click at [173, 54] on span "Choose an attribute" at bounding box center [165, 52] width 39 height 7
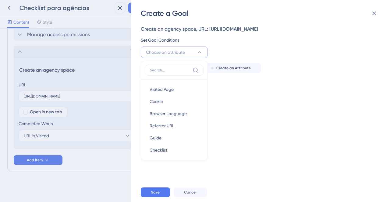
click at [247, 162] on div "Create an agency space, URL: https://console.staging.bluems.com/ Set Goal Condi…" at bounding box center [263, 100] width 245 height 165
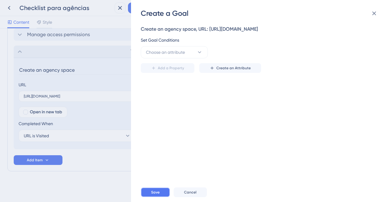
click at [156, 191] on span "Save" at bounding box center [155, 192] width 9 height 5
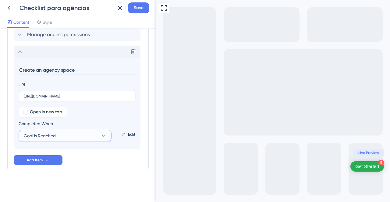
click at [70, 136] on button "Goal is Reached" at bounding box center [65, 136] width 93 height 12
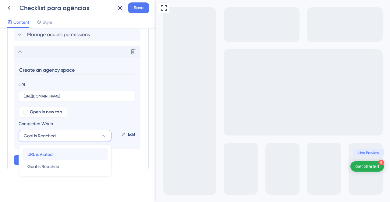
click at [55, 151] on div "URL is Visited URL is Visited" at bounding box center [64, 155] width 75 height 12
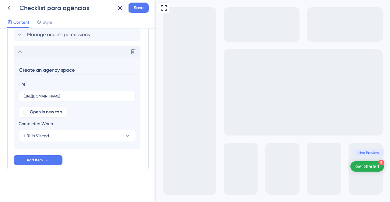
click at [135, 9] on span "Save" at bounding box center [139, 7] width 10 height 7
